Goal: Navigation & Orientation: Find specific page/section

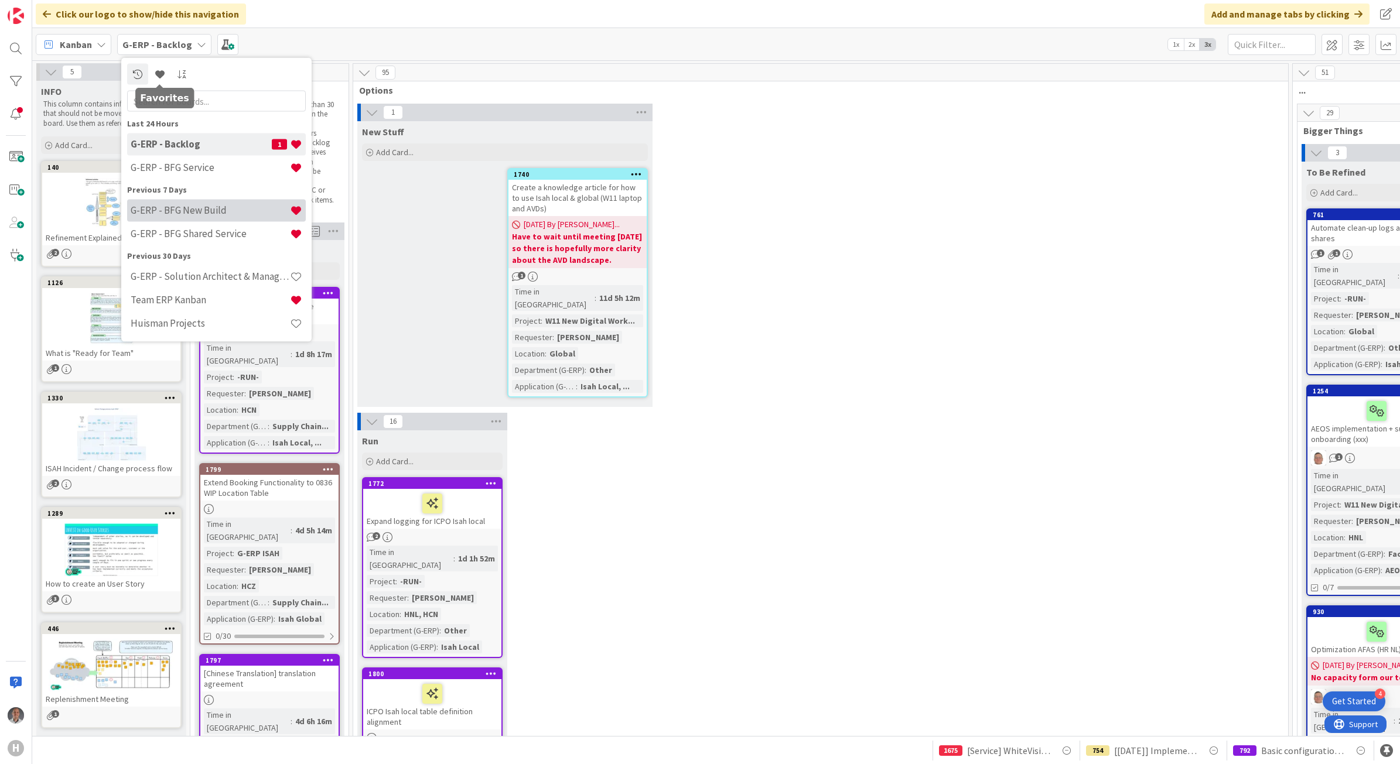
scroll to position [2270, 745]
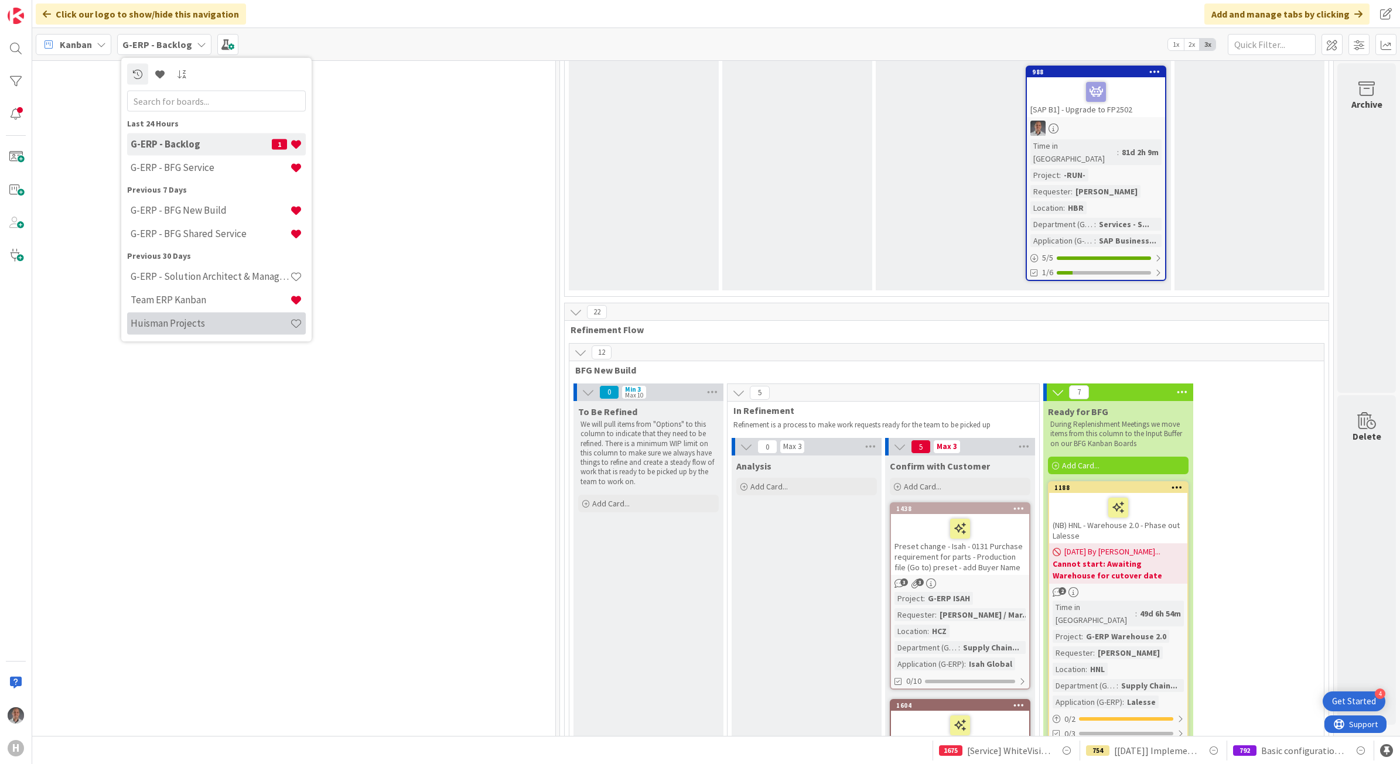
click at [189, 327] on h4 "Huisman Projects" at bounding box center [210, 324] width 159 height 12
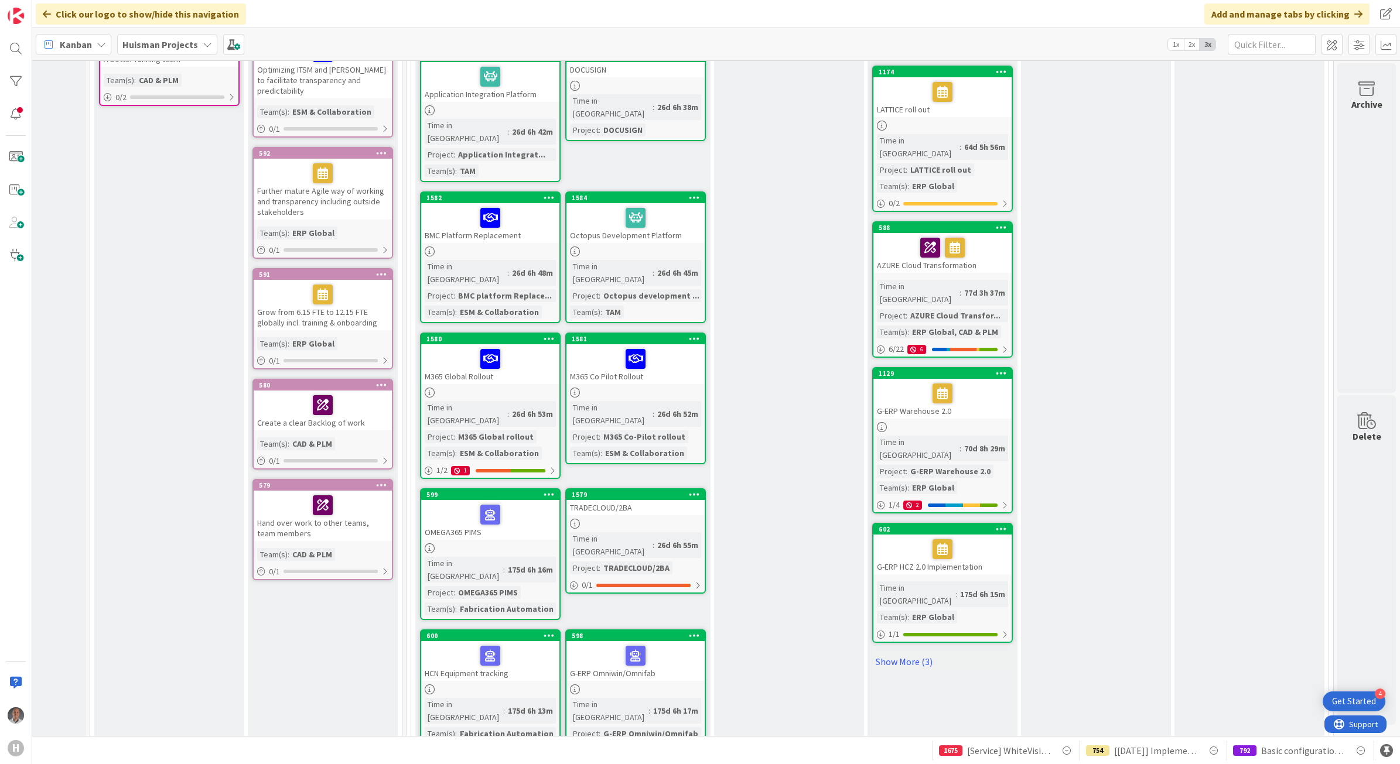
scroll to position [879, 112]
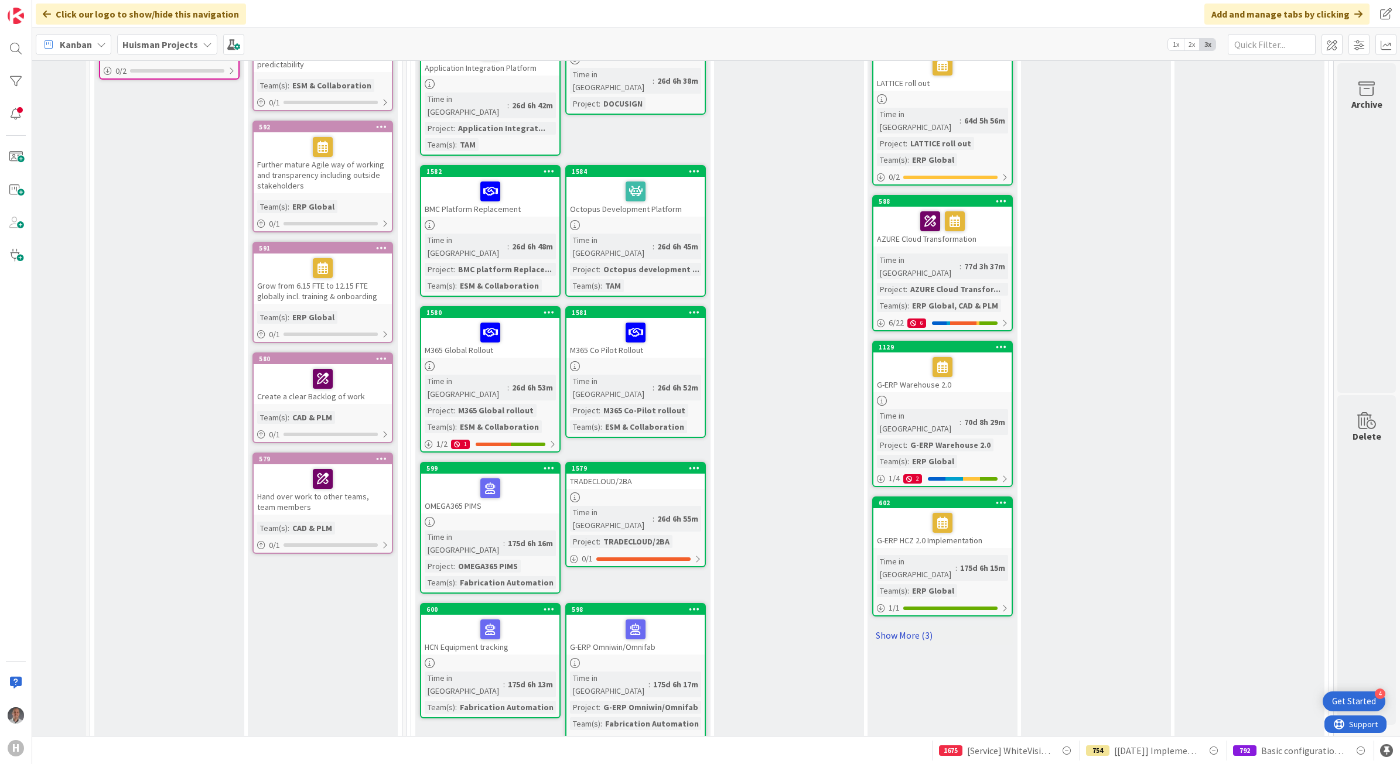
click at [909, 626] on link "Show More (3)" at bounding box center [942, 635] width 141 height 19
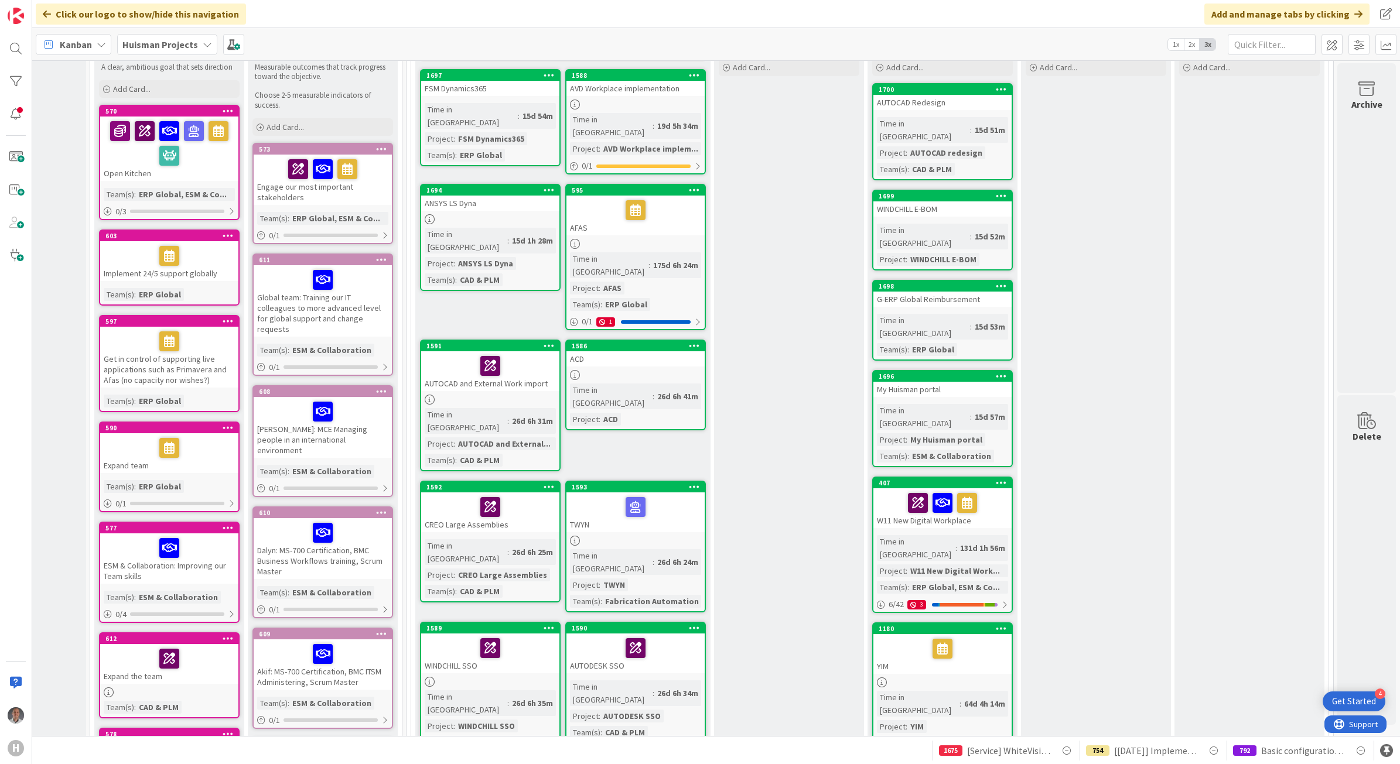
scroll to position [366, 112]
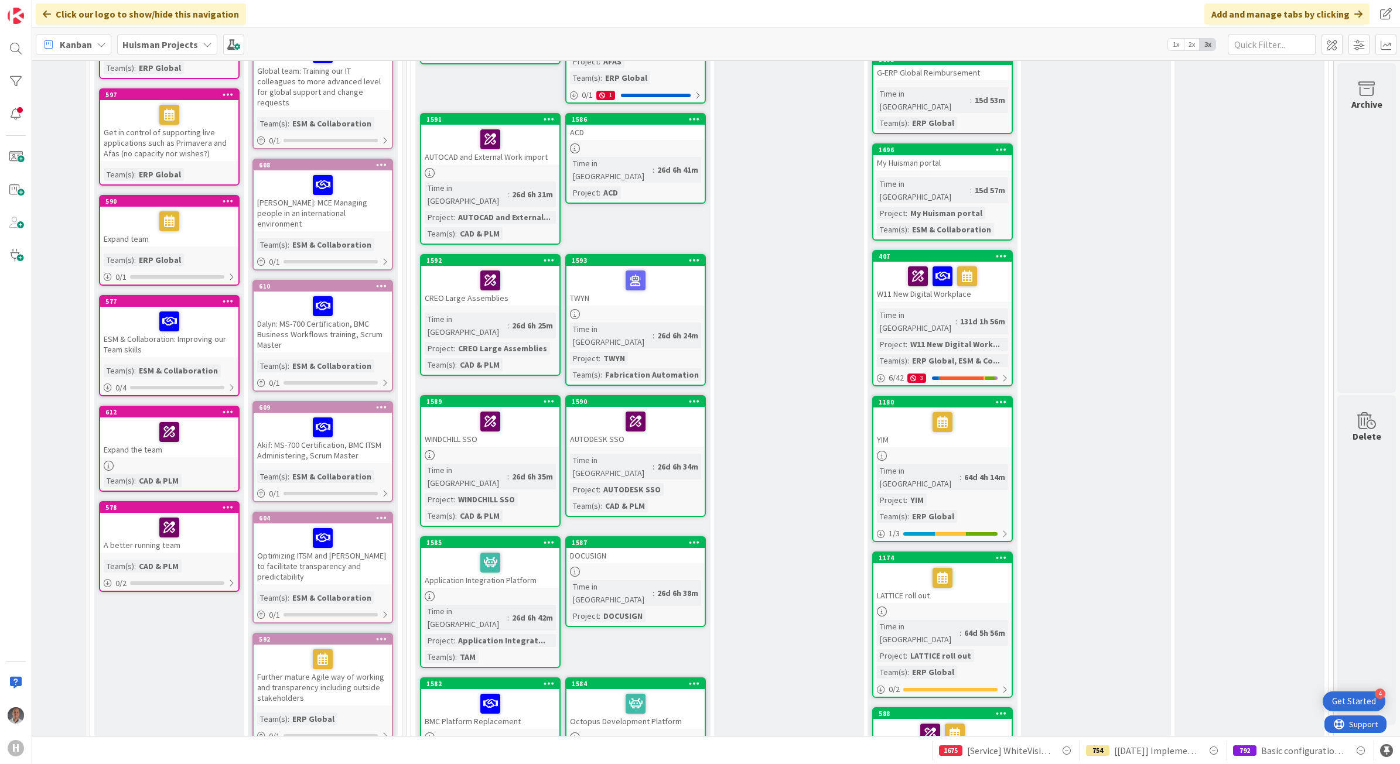
click at [804, 361] on div "Ready Define work Add Card..." at bounding box center [789, 760] width 150 height 1928
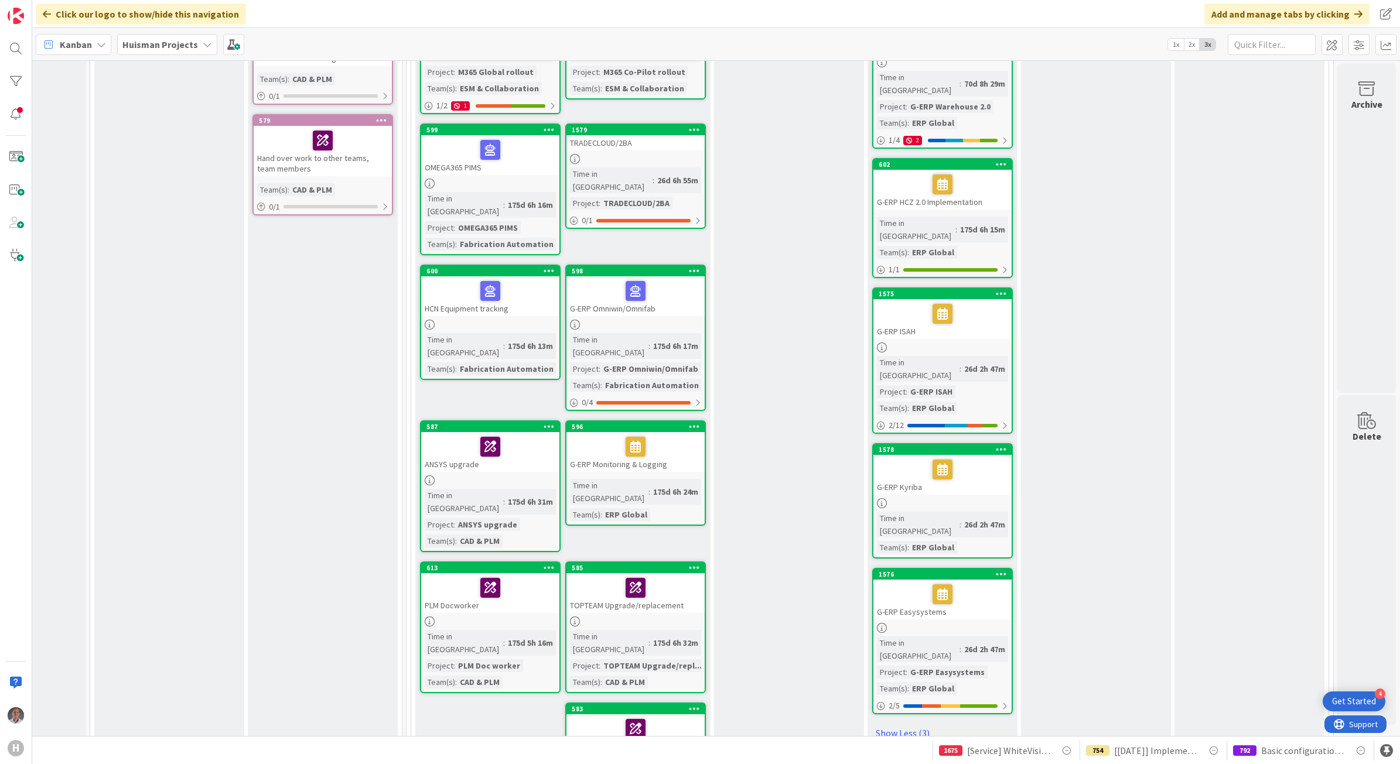
scroll to position [1245, 112]
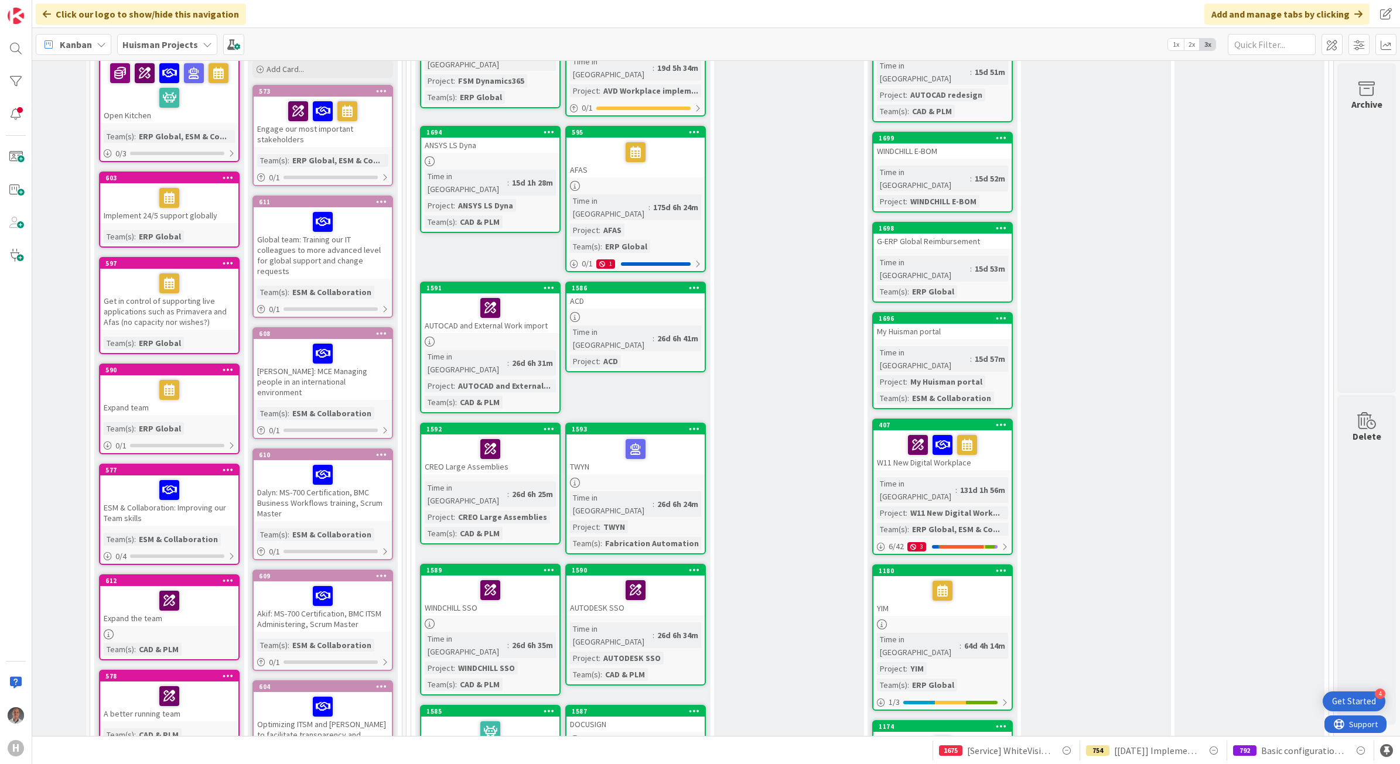
scroll to position [220, 112]
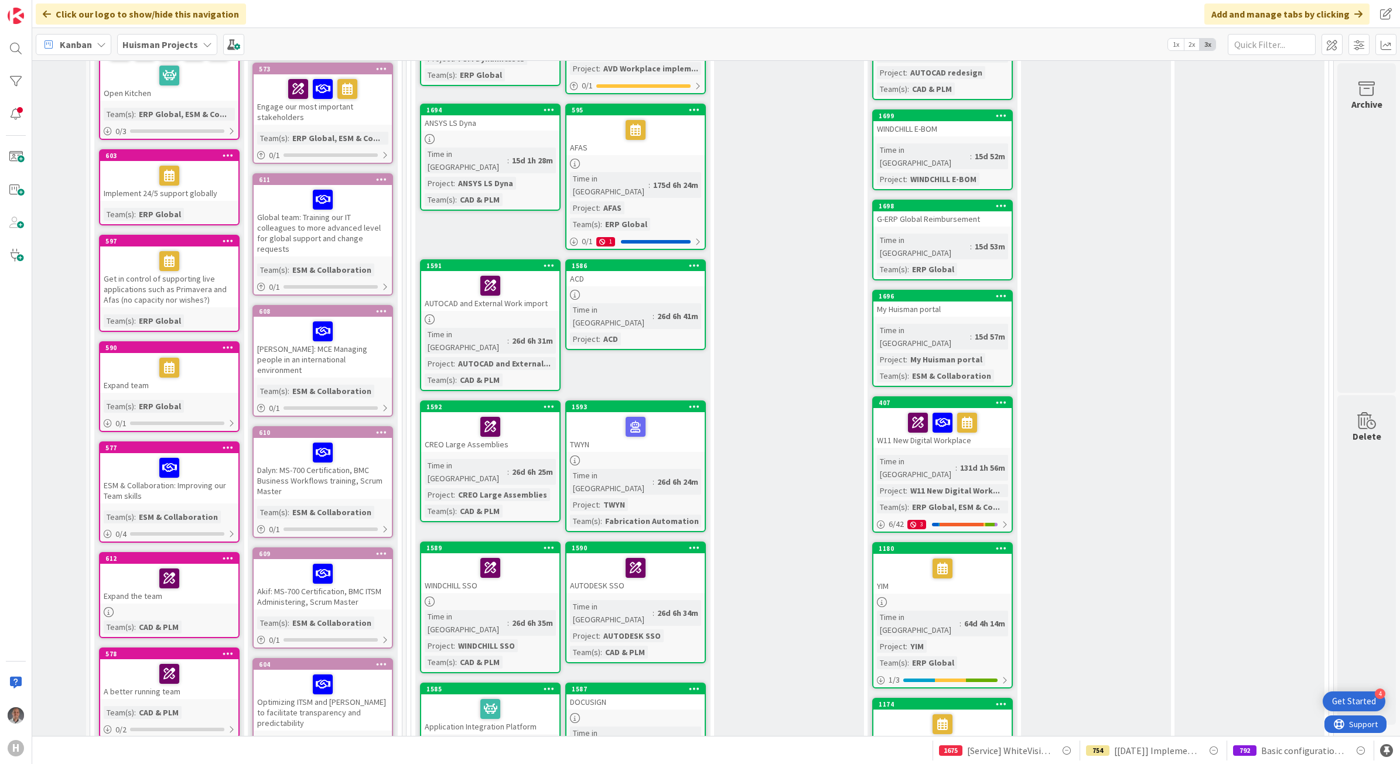
click at [877, 557] on div at bounding box center [942, 569] width 131 height 25
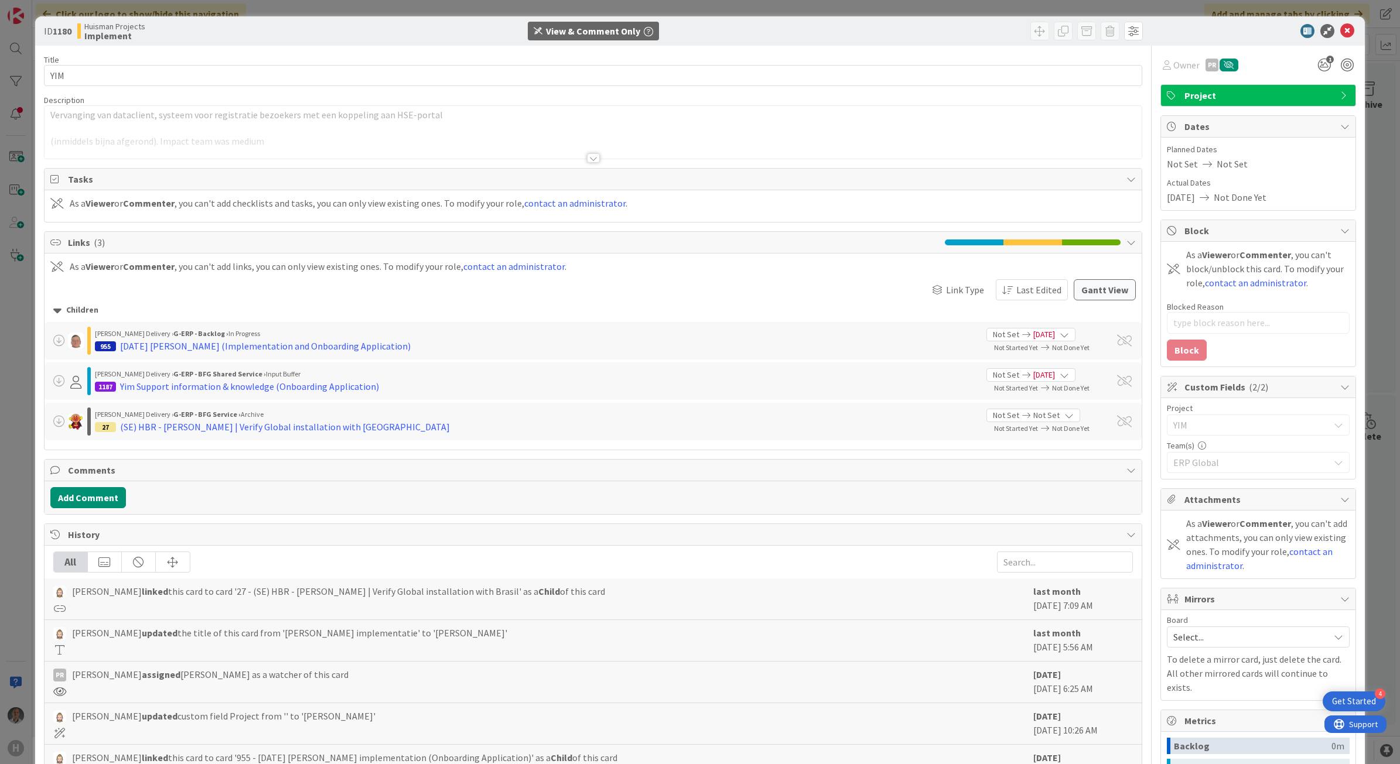
drag, startPoint x: 227, startPoint y: 592, endPoint x: 245, endPoint y: 592, distance: 17.6
click at [227, 592] on span "[PERSON_NAME] linked this card to card '27 - (SE) HBR - [PERSON_NAME] | Verify …" at bounding box center [338, 592] width 533 height 14
click at [257, 592] on span "[PERSON_NAME] linked this card to card '27 - (SE) HBR - [PERSON_NAME] | Verify …" at bounding box center [338, 592] width 533 height 14
click at [587, 160] on div at bounding box center [593, 157] width 13 height 9
click at [262, 432] on div "(SE) HBR - [PERSON_NAME] | Verify Global installation with [GEOGRAPHIC_DATA]" at bounding box center [285, 428] width 330 height 14
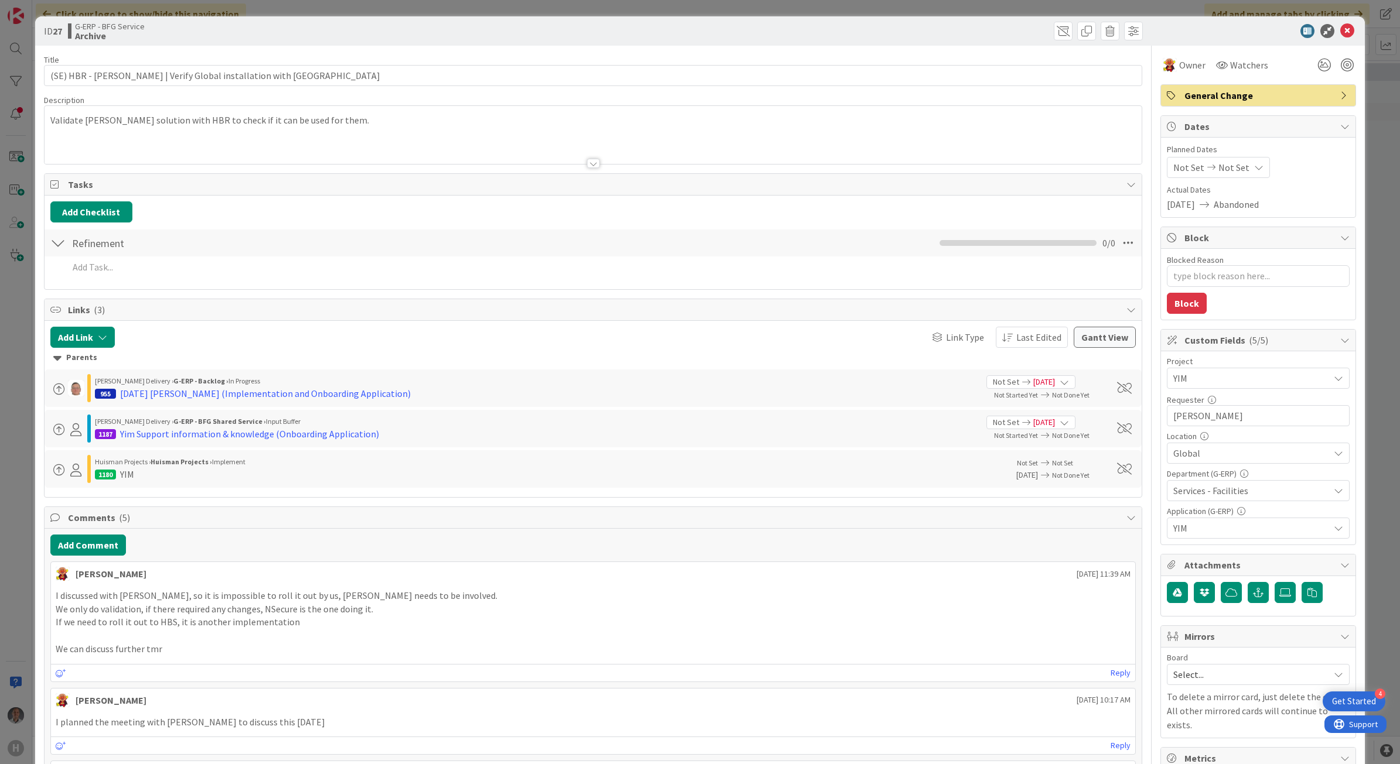
type textarea "x"
click at [1340, 35] on icon at bounding box center [1347, 31] width 14 height 14
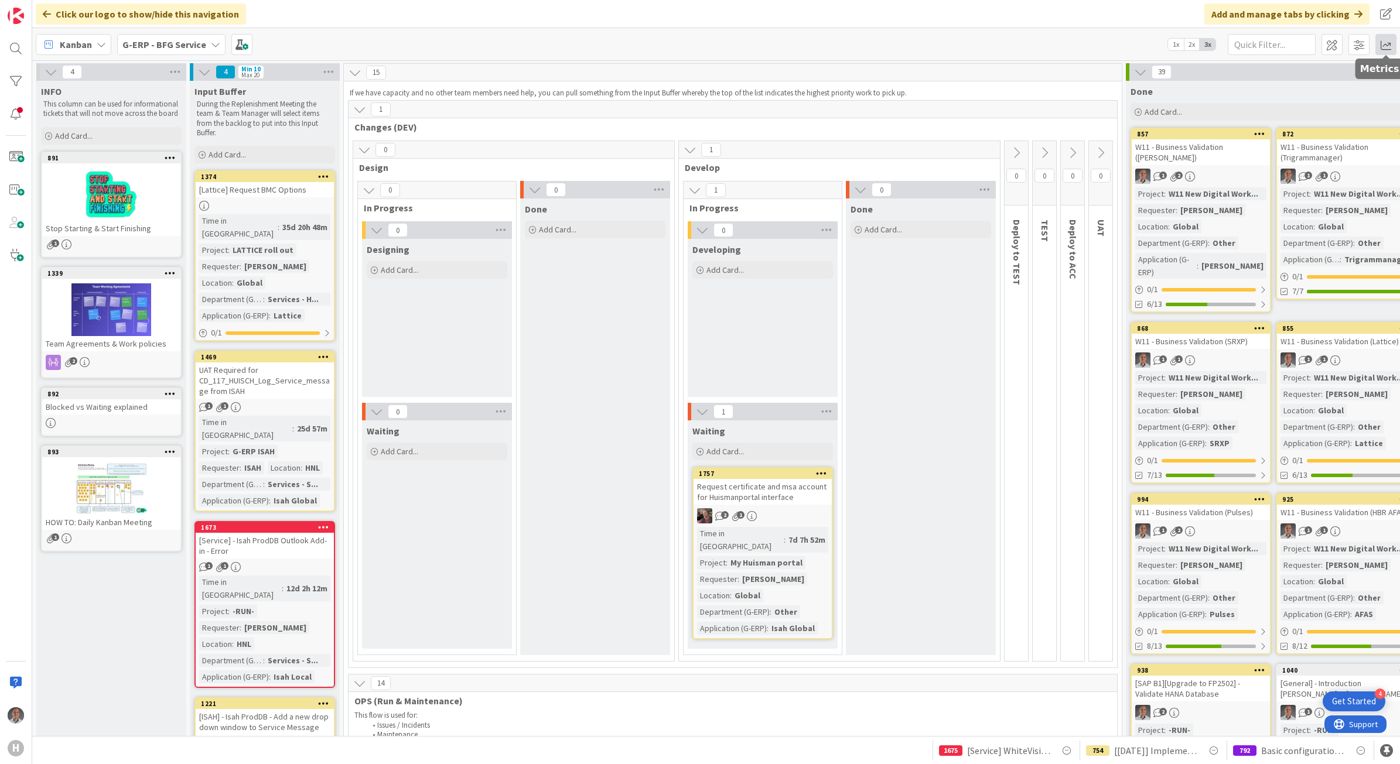
click at [1381, 51] on span at bounding box center [1385, 44] width 21 height 21
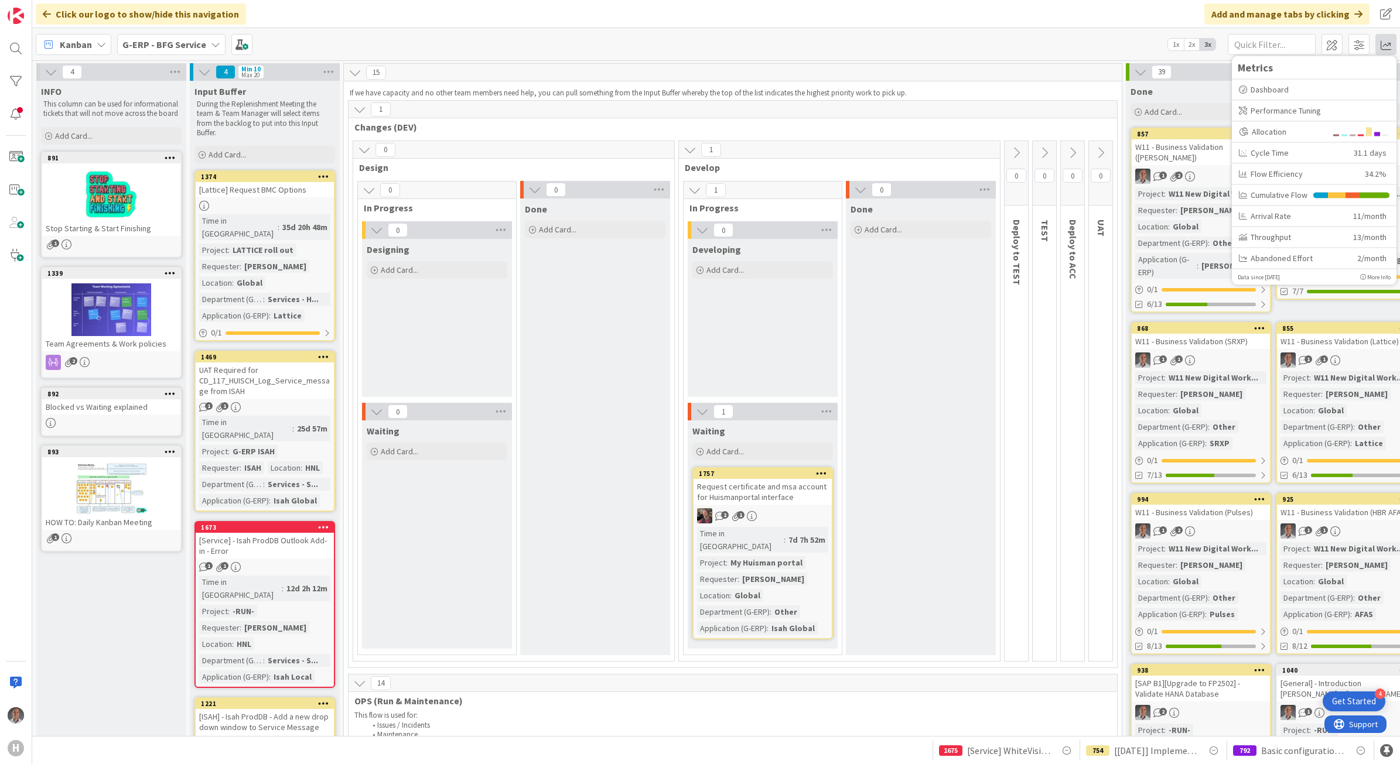
click at [827, 50] on div "Kanban G-ERP - BFG Service 1x 2x 3x Metrics Dashboard Performance Tuning Alloca…" at bounding box center [716, 44] width 1368 height 32
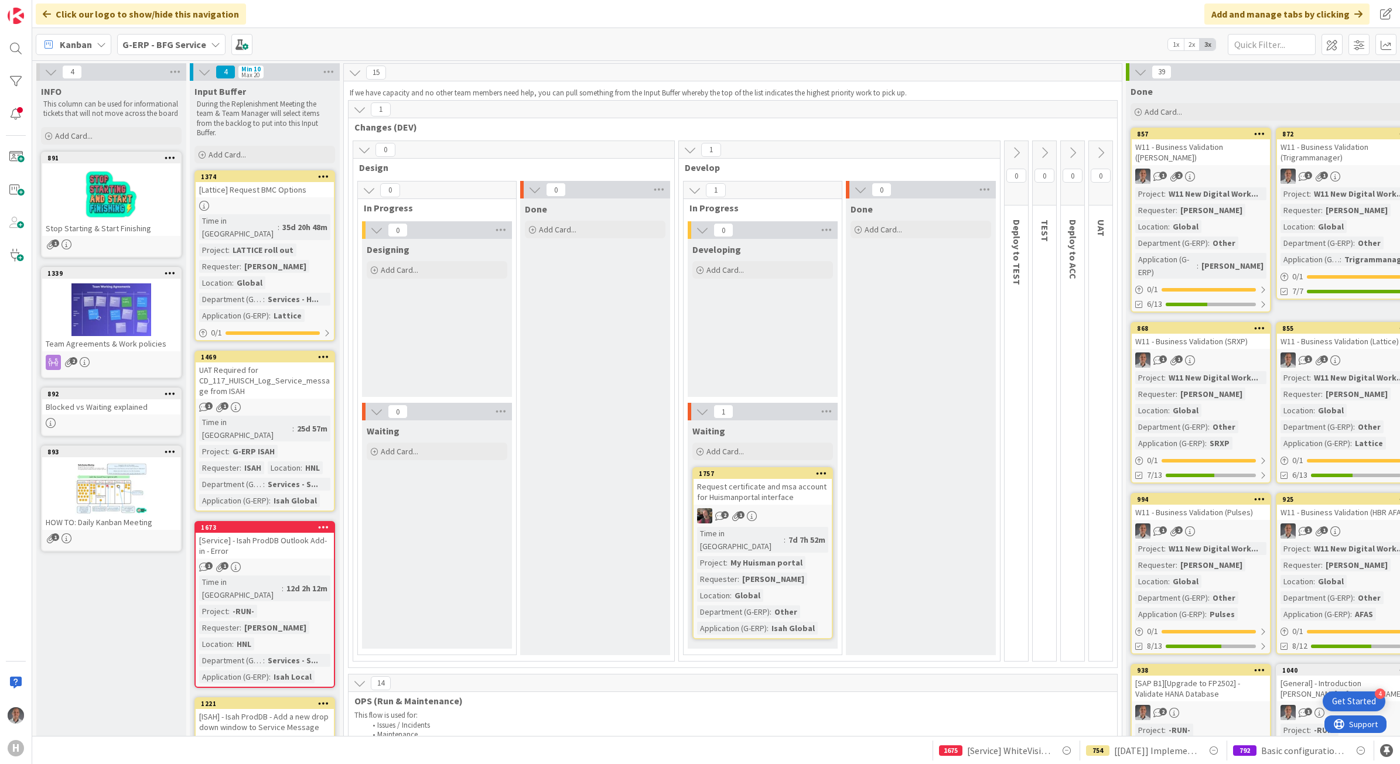
click at [546, 313] on div "Done Add Card..." at bounding box center [595, 427] width 150 height 457
click at [199, 39] on b "G-ERP - BFG Service" at bounding box center [164, 45] width 84 height 12
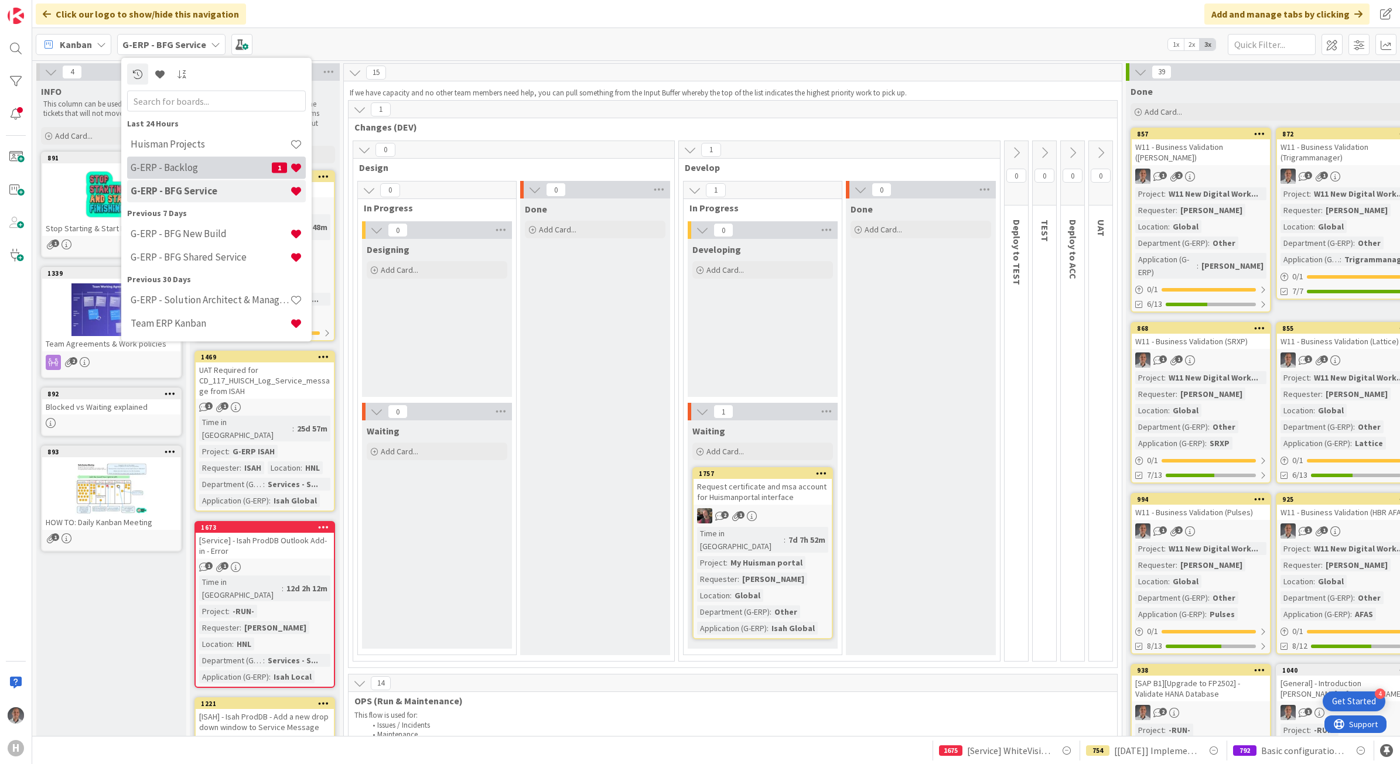
click at [227, 162] on h4 "G-ERP - Backlog" at bounding box center [201, 168] width 141 height 12
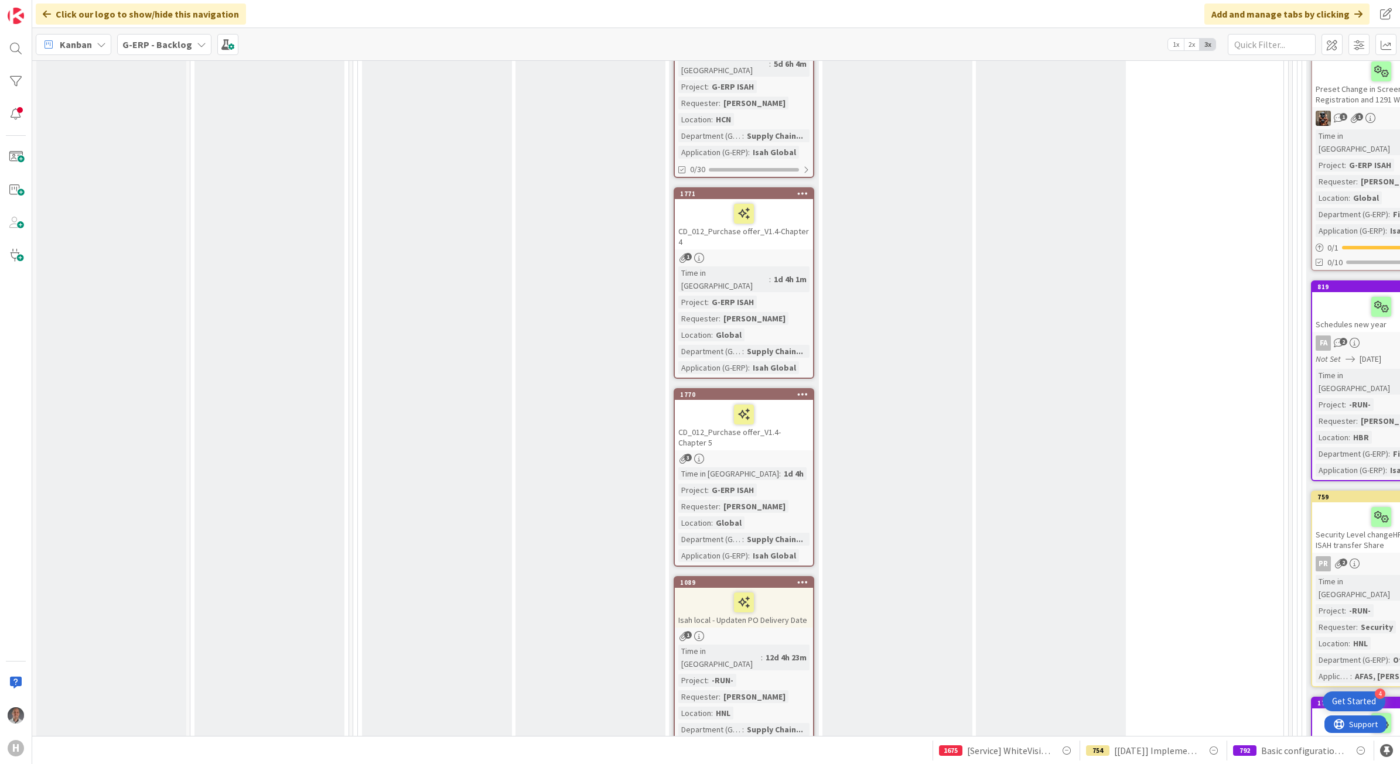
scroll to position [5053, 0]
